Goal: Task Accomplishment & Management: Manage account settings

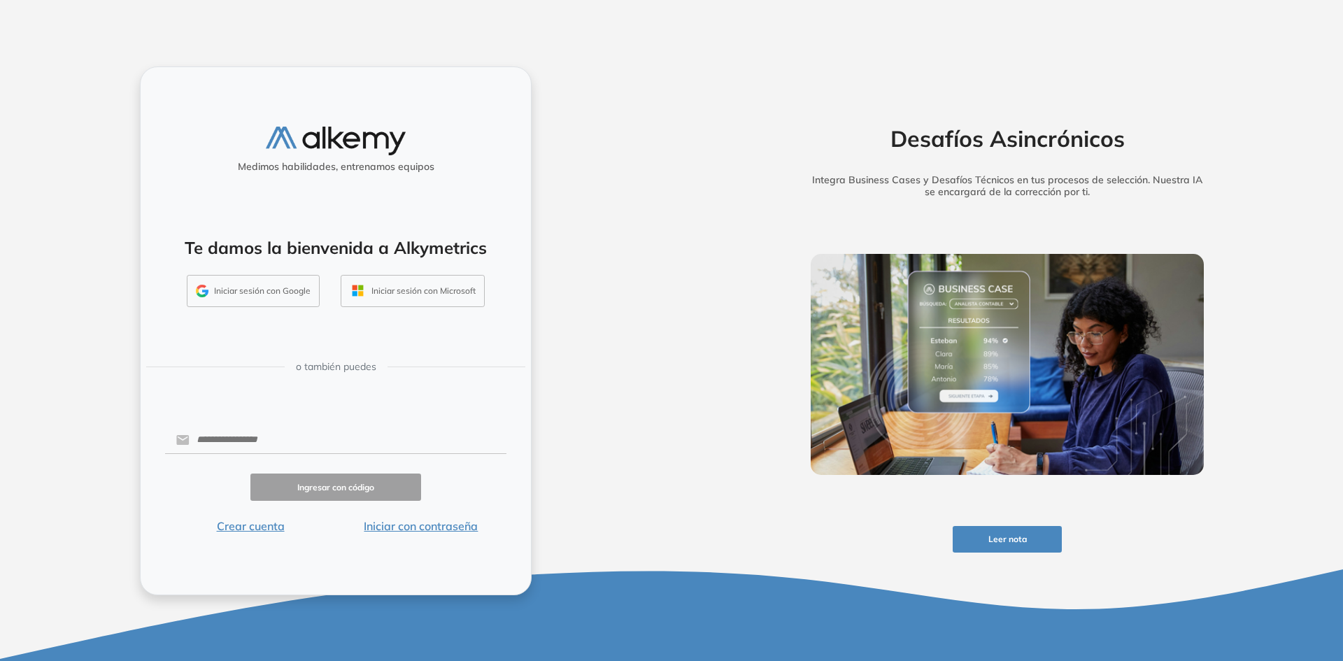
click at [304, 290] on button "Iniciar sesión con Google" at bounding box center [253, 291] width 133 height 32
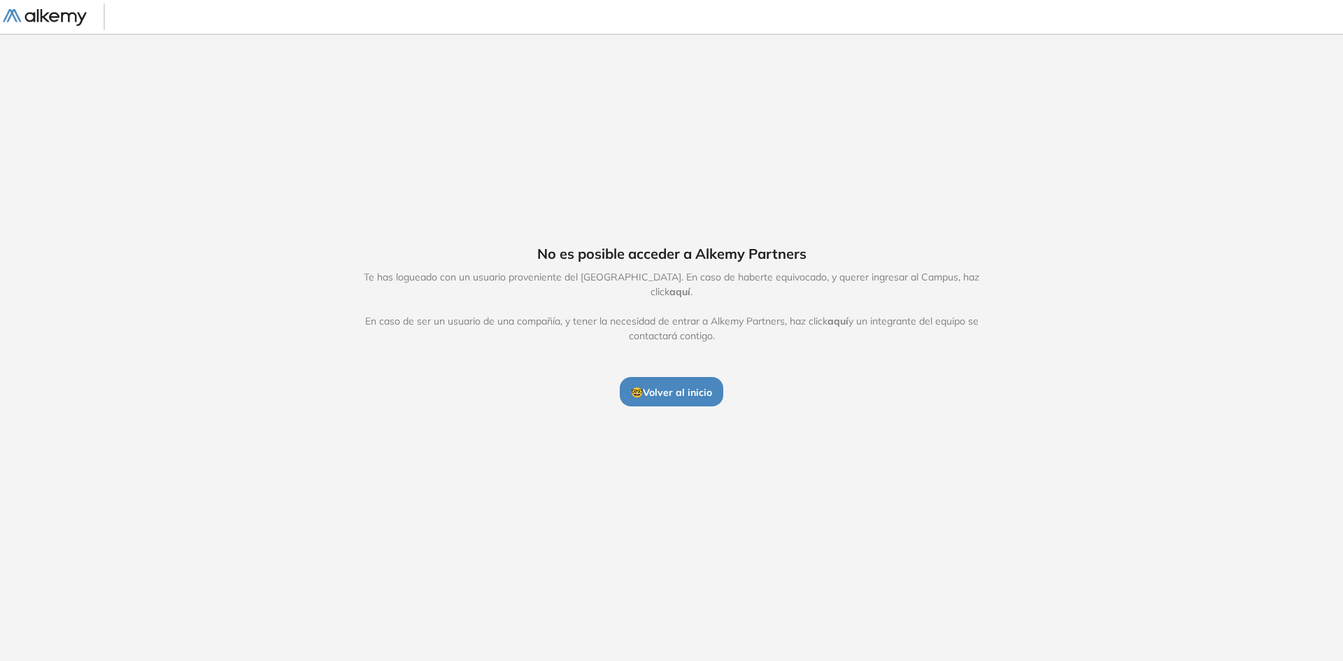
drag, startPoint x: 955, startPoint y: 405, endPoint x: 858, endPoint y: 338, distance: 118.1
click at [858, 338] on div "No es posible acceder a Alkemy Partners Te has logueado con un usuario provenie…" at bounding box center [671, 324] width 716 height 163
click at [694, 386] on span "🤓 Volver al inicio" at bounding box center [671, 392] width 81 height 13
